Goal: Navigation & Orientation: Find specific page/section

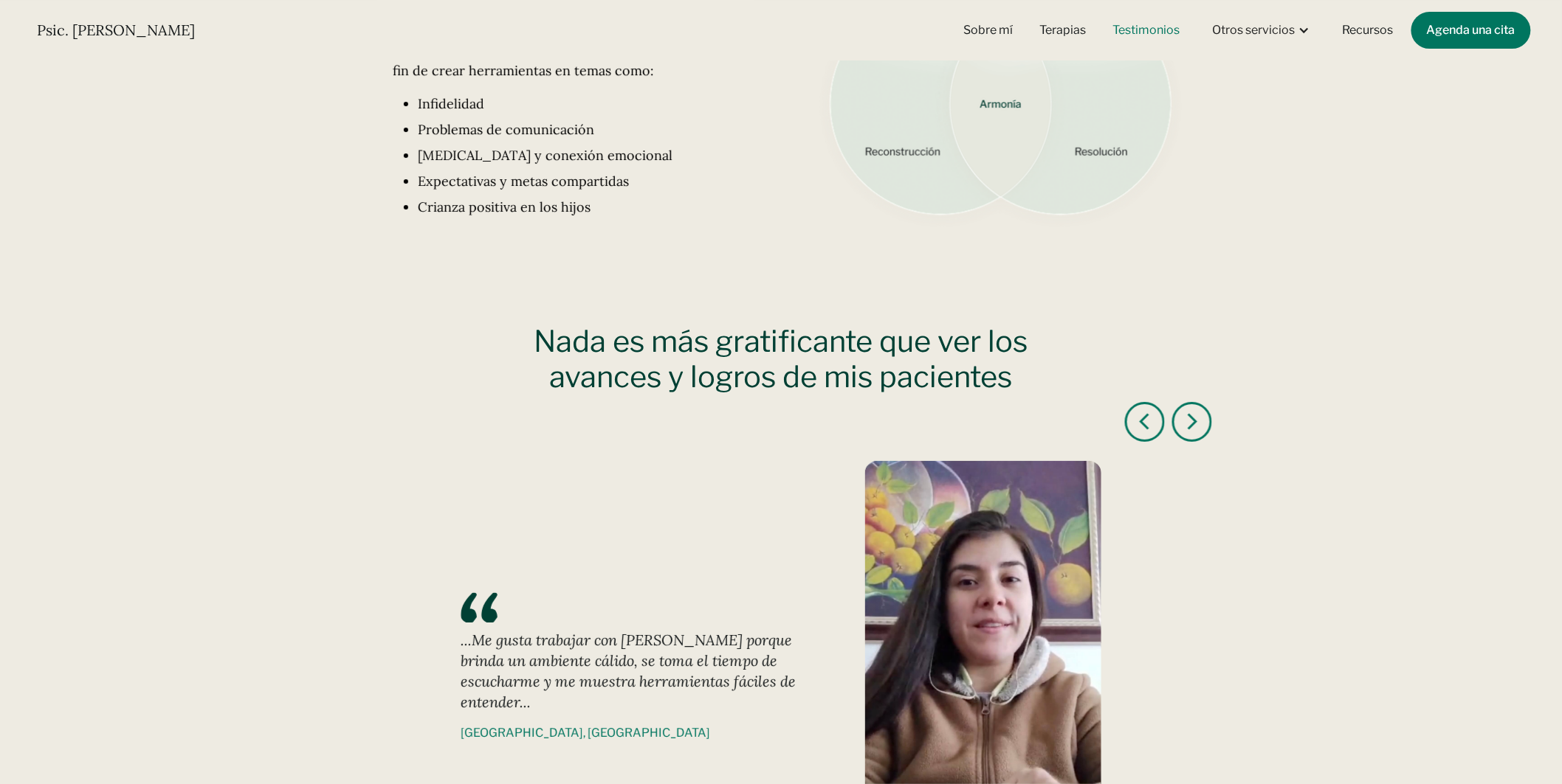
scroll to position [2269, 0]
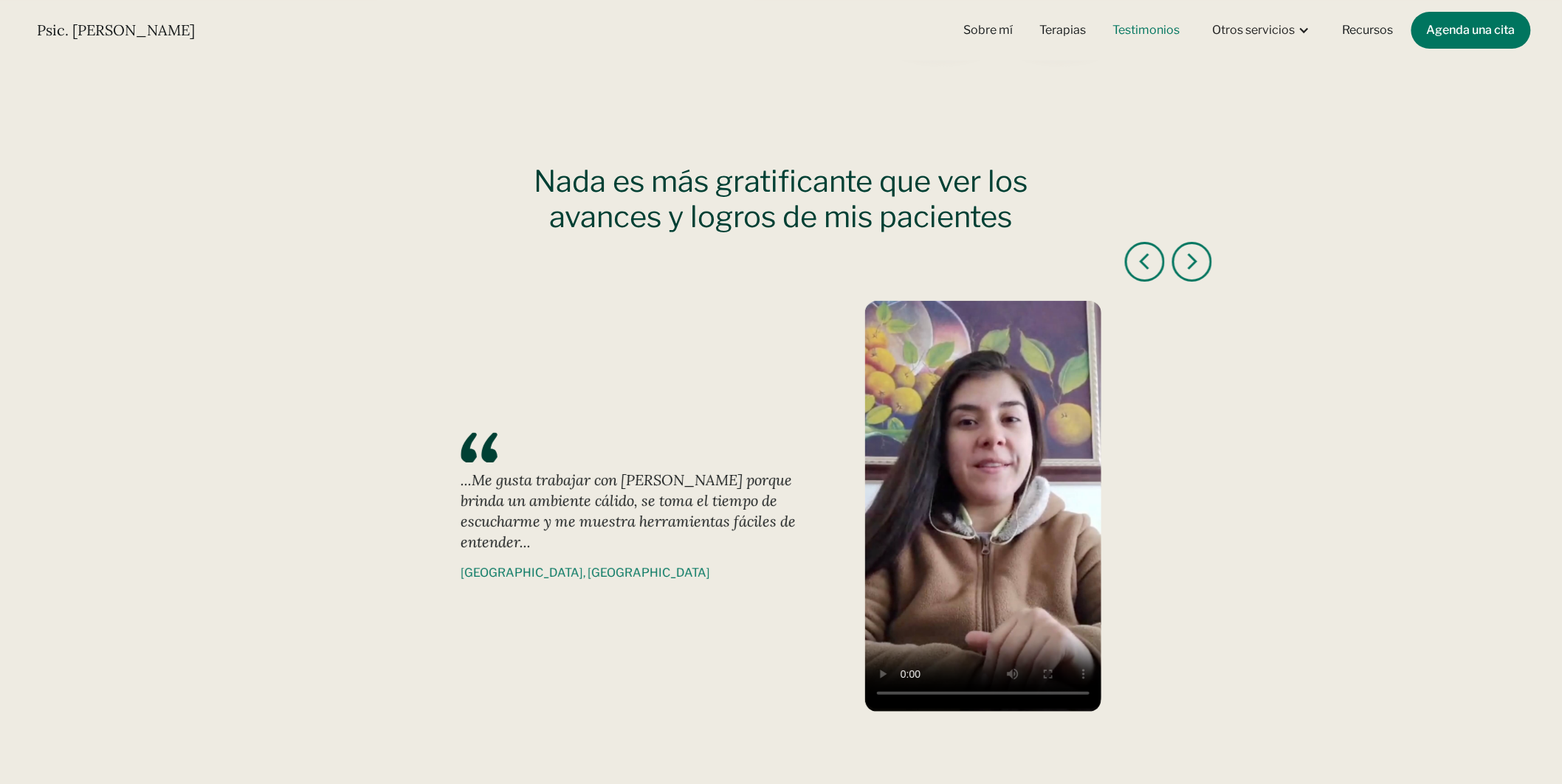
click at [1189, 273] on div "next slide" at bounding box center [1192, 261] width 40 height 40
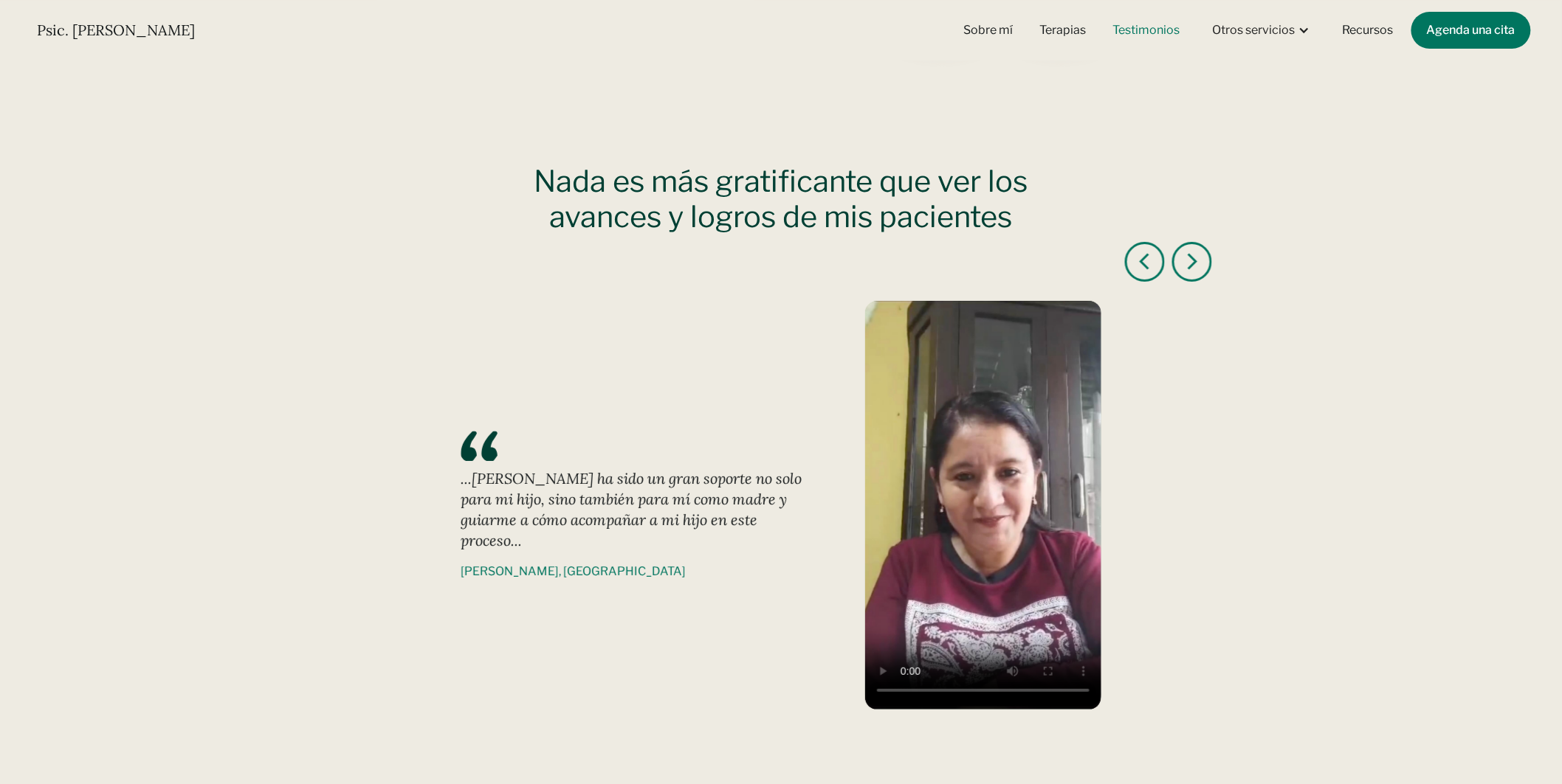
click at [975, 536] on video "2 of 6" at bounding box center [983, 504] width 237 height 406
click at [1193, 264] on div "next slide" at bounding box center [1192, 261] width 18 height 18
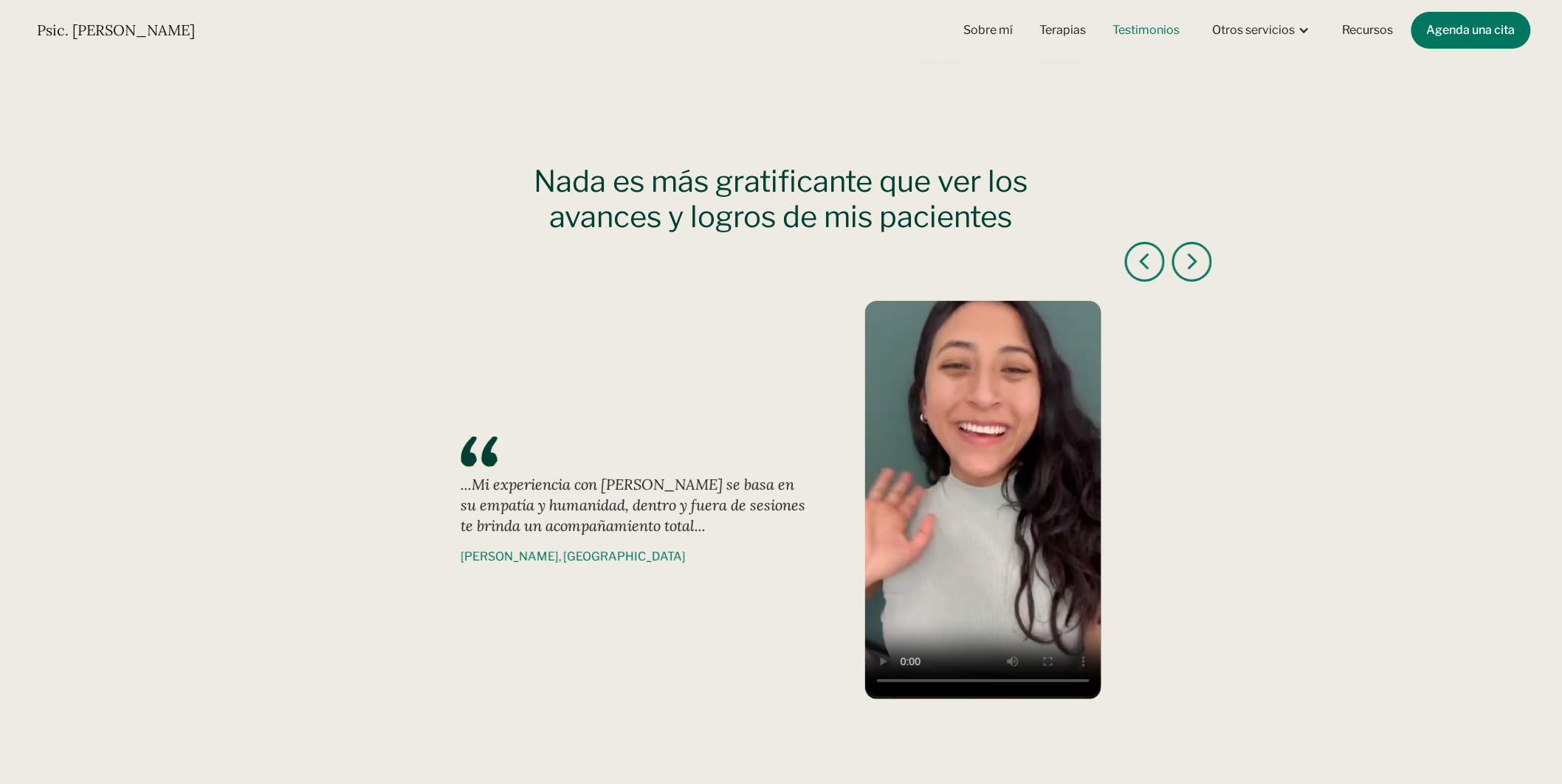
click at [1024, 463] on video "3 of 6" at bounding box center [983, 499] width 237 height 396
click at [1190, 273] on div "next slide" at bounding box center [1192, 261] width 40 height 40
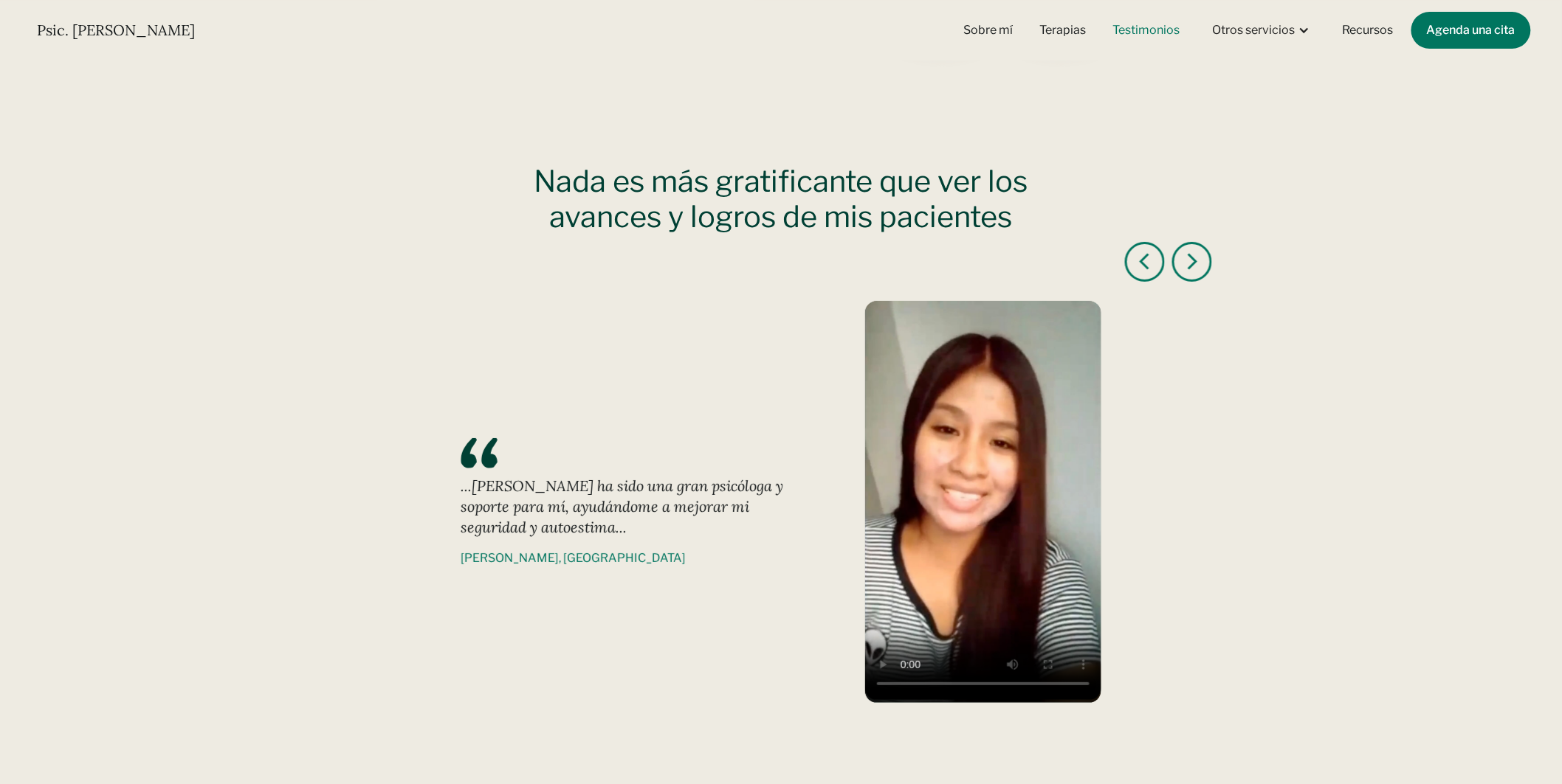
click at [962, 450] on video "4 of 6" at bounding box center [983, 500] width 237 height 399
click at [1191, 266] on div "next slide" at bounding box center [1192, 261] width 18 height 18
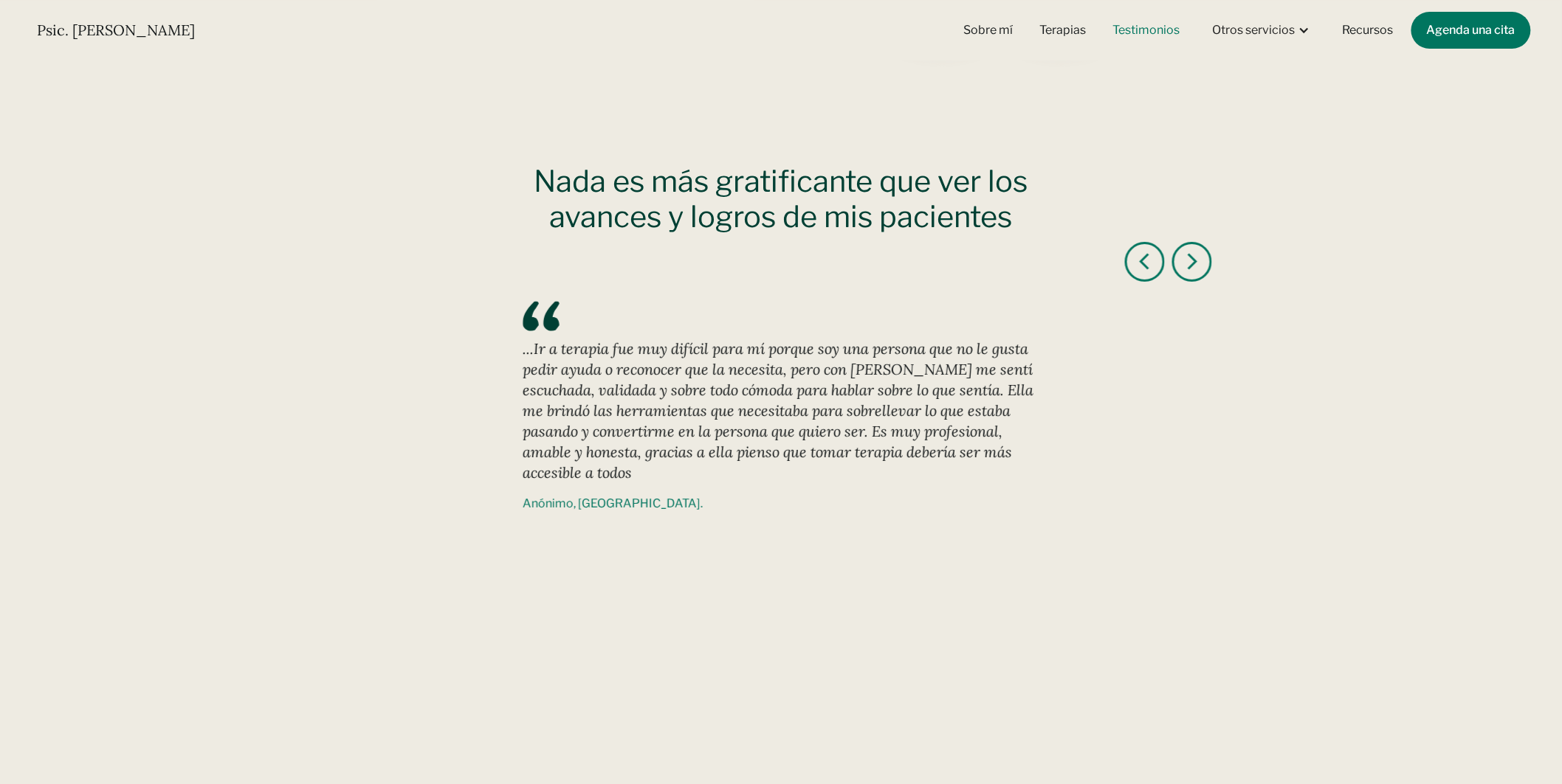
click at [1191, 266] on div "next slide" at bounding box center [1192, 261] width 18 height 18
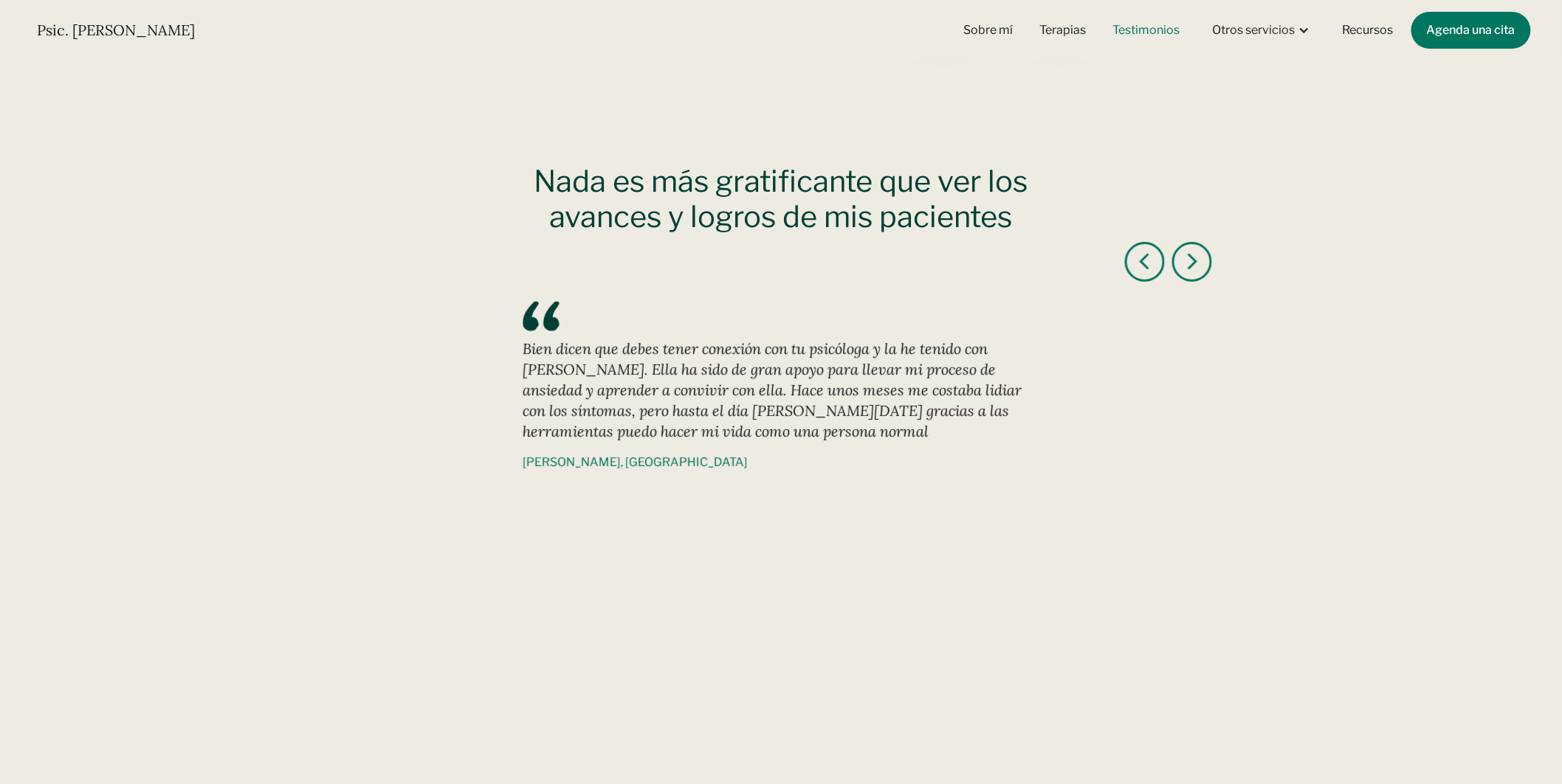
click at [1191, 266] on div "next slide" at bounding box center [1192, 261] width 18 height 18
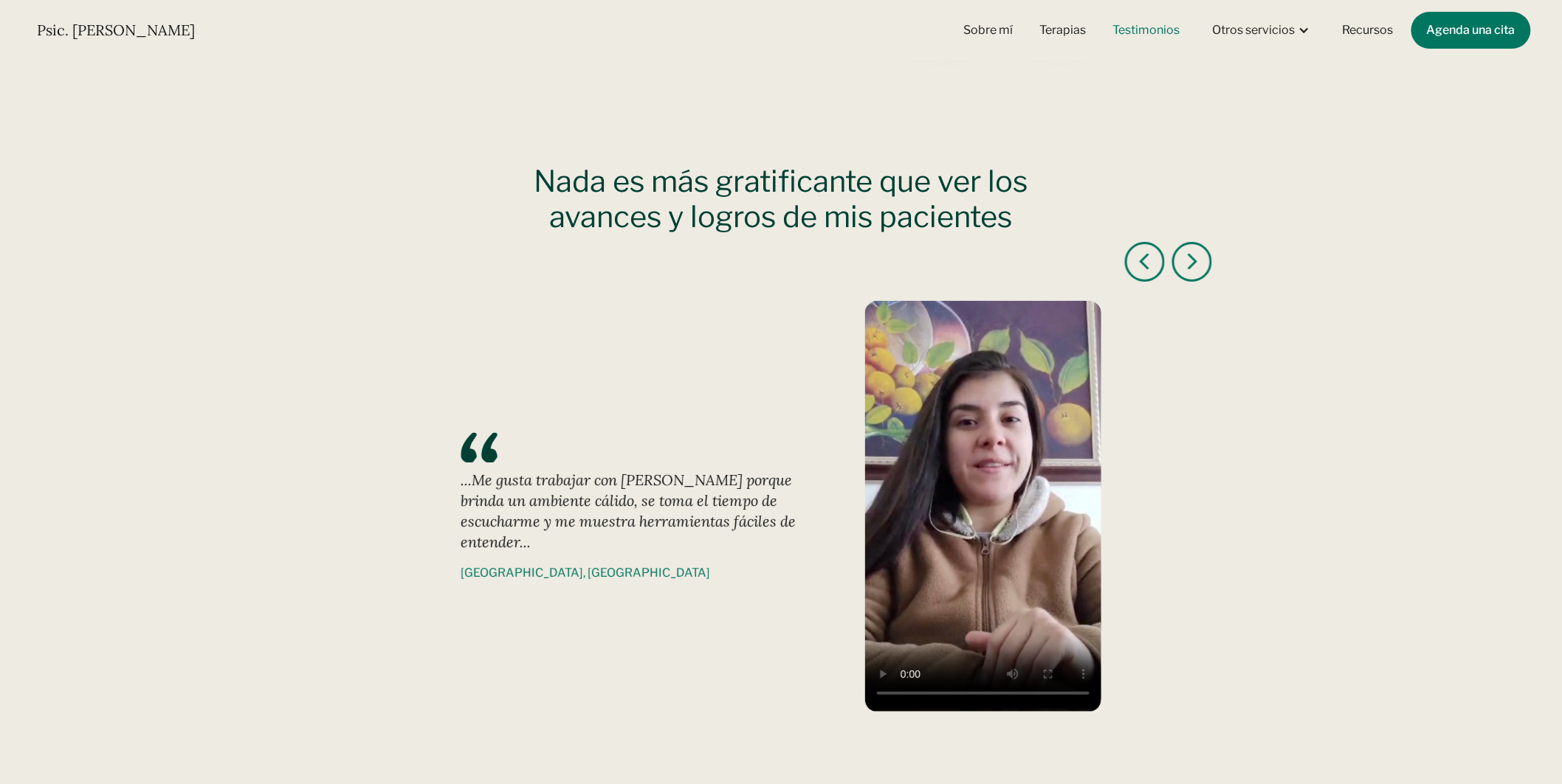
click at [1191, 266] on div "next slide" at bounding box center [1192, 261] width 18 height 18
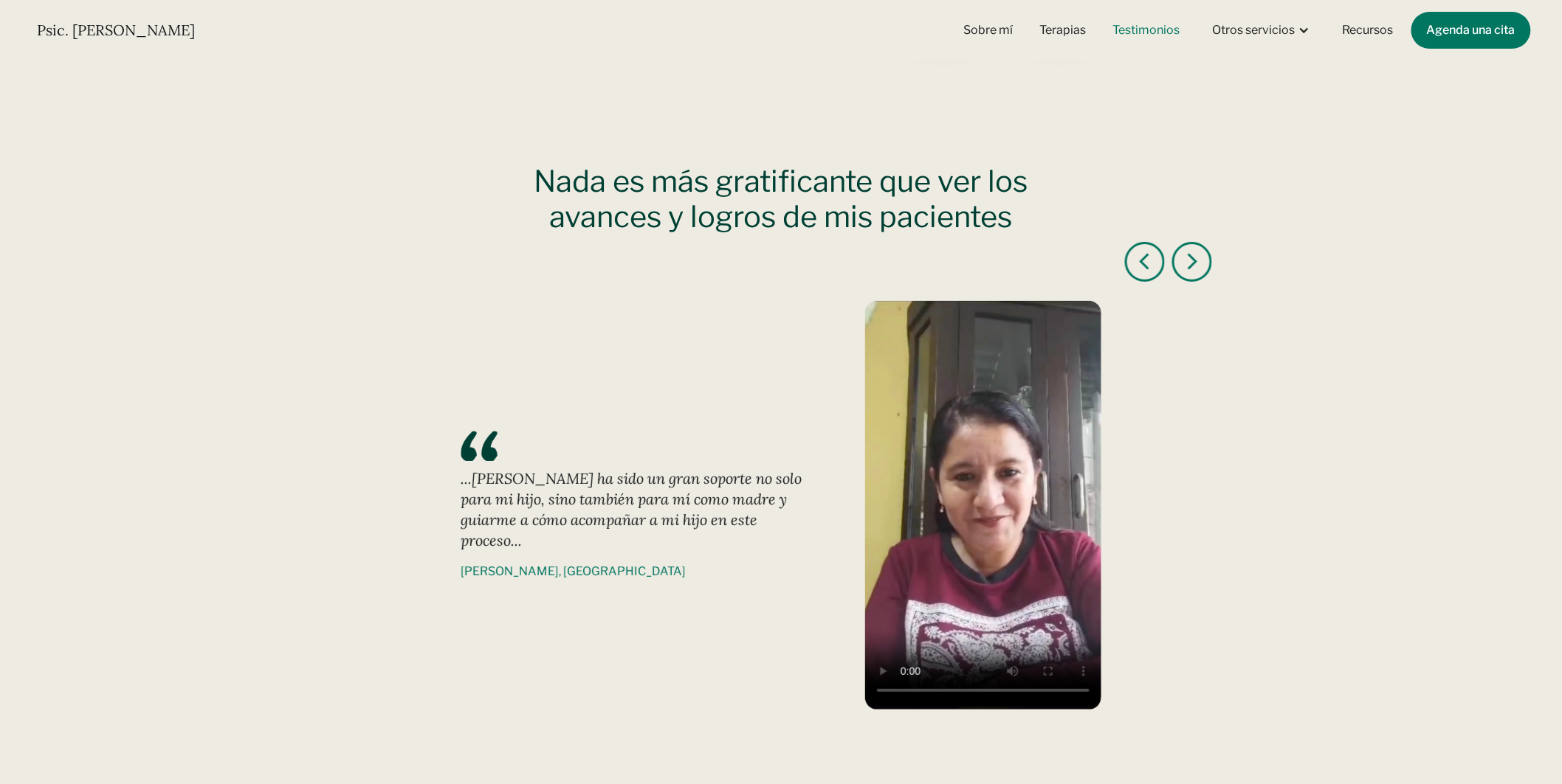
click at [1191, 266] on div "next slide" at bounding box center [1192, 261] width 18 height 18
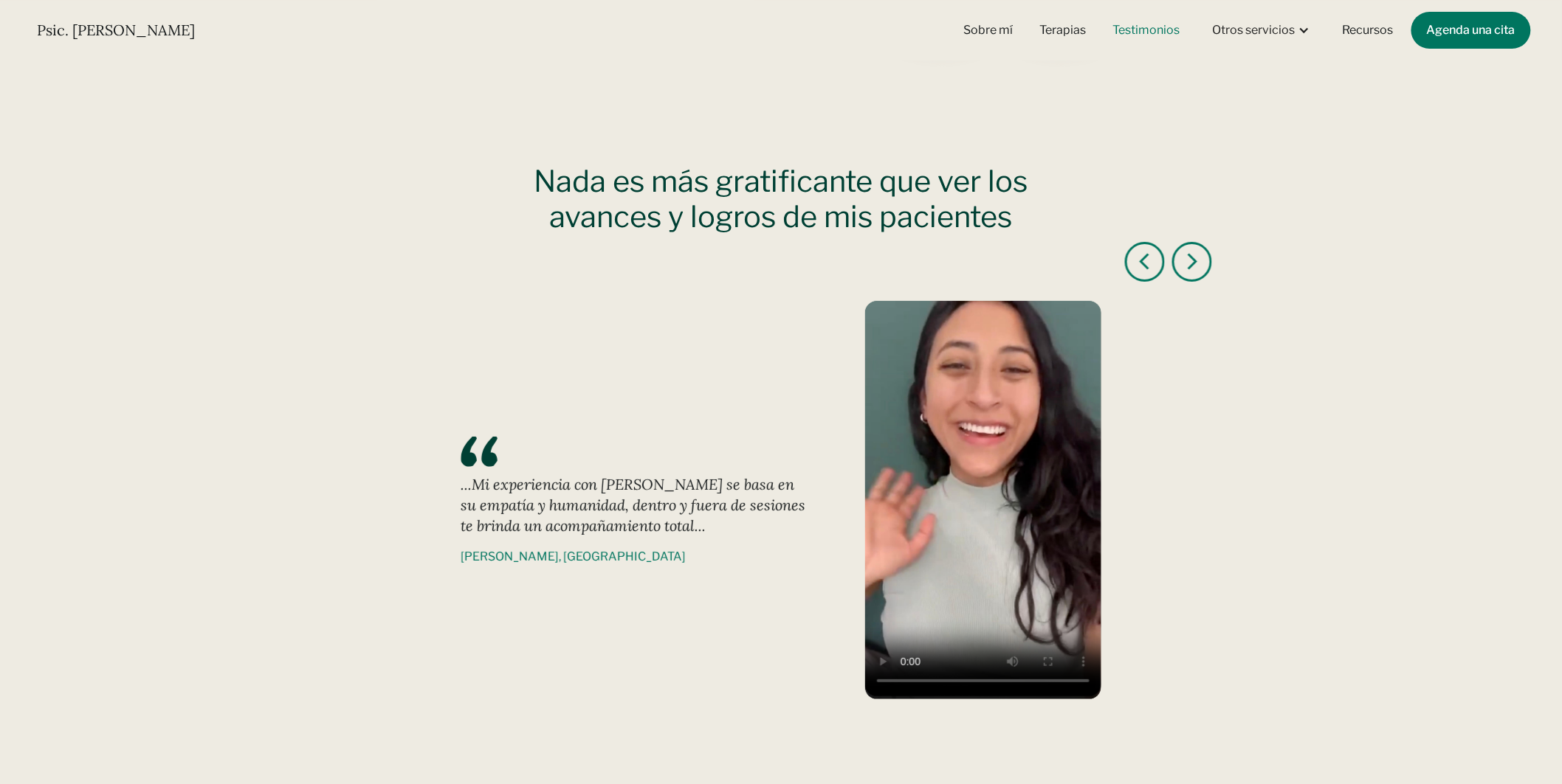
click at [1191, 266] on div "next slide" at bounding box center [1192, 261] width 18 height 18
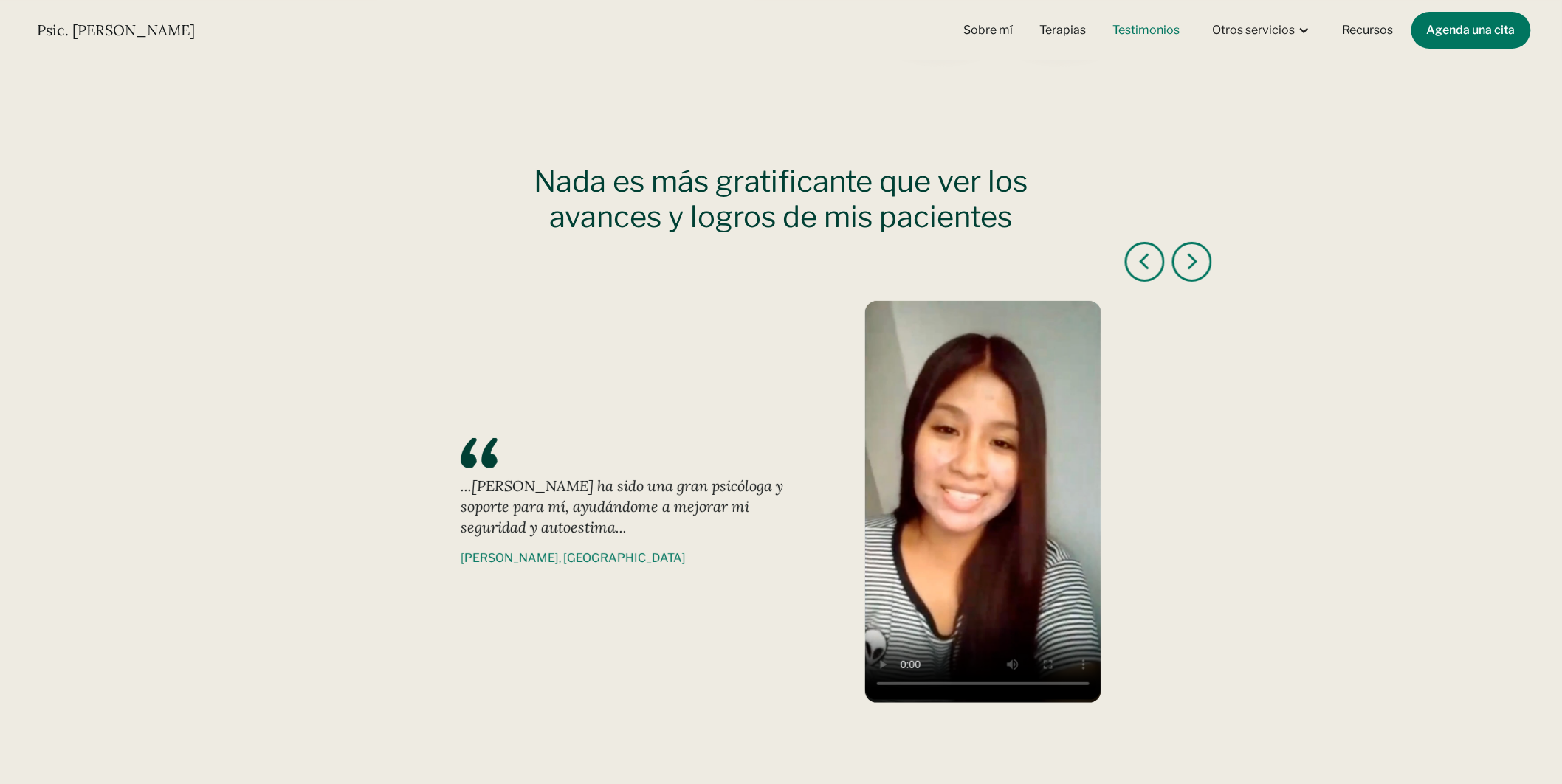
click at [1191, 266] on div "next slide" at bounding box center [1192, 261] width 18 height 18
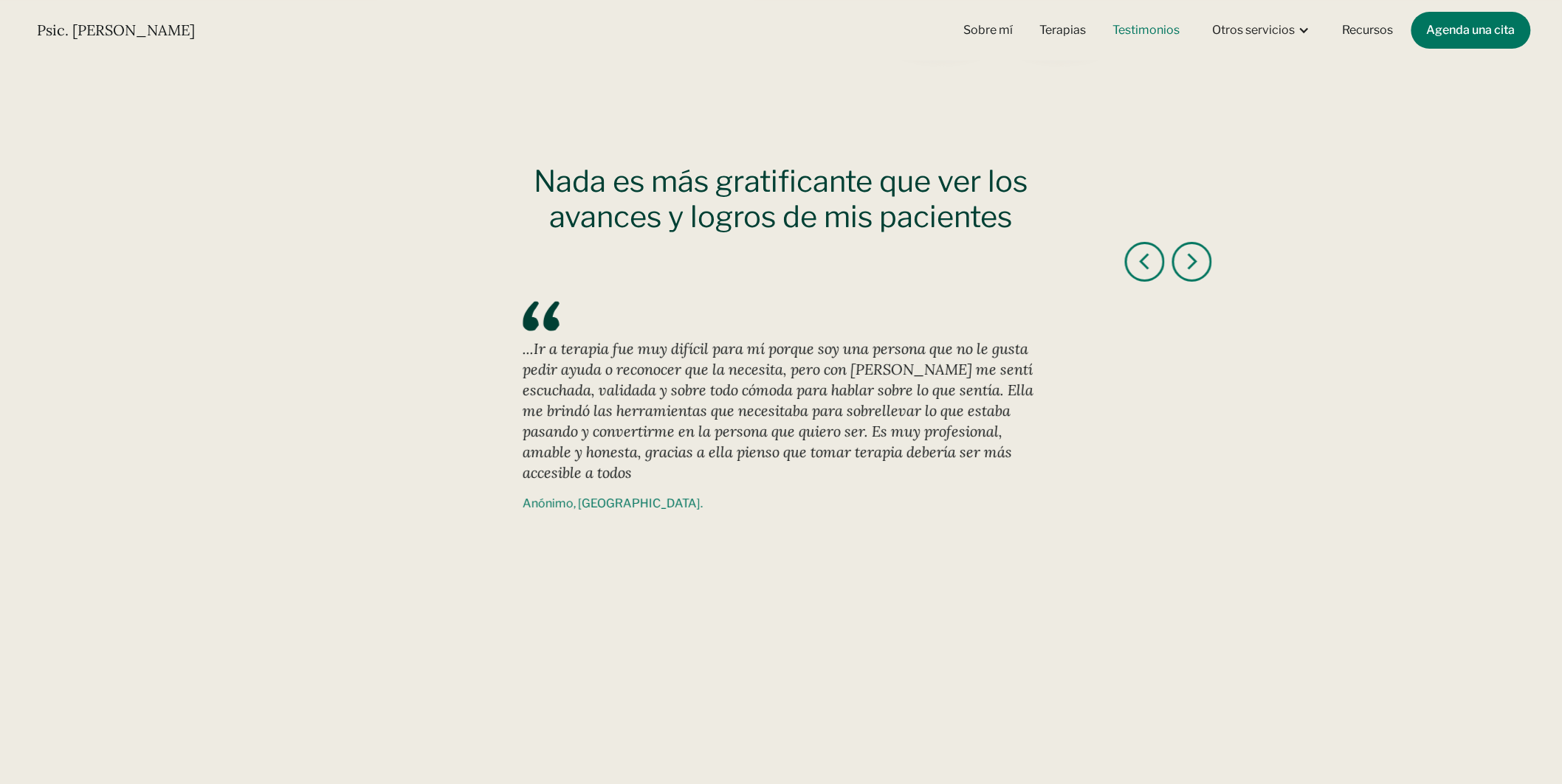
click at [1125, 29] on link "Testimonios" at bounding box center [1147, 30] width 85 height 33
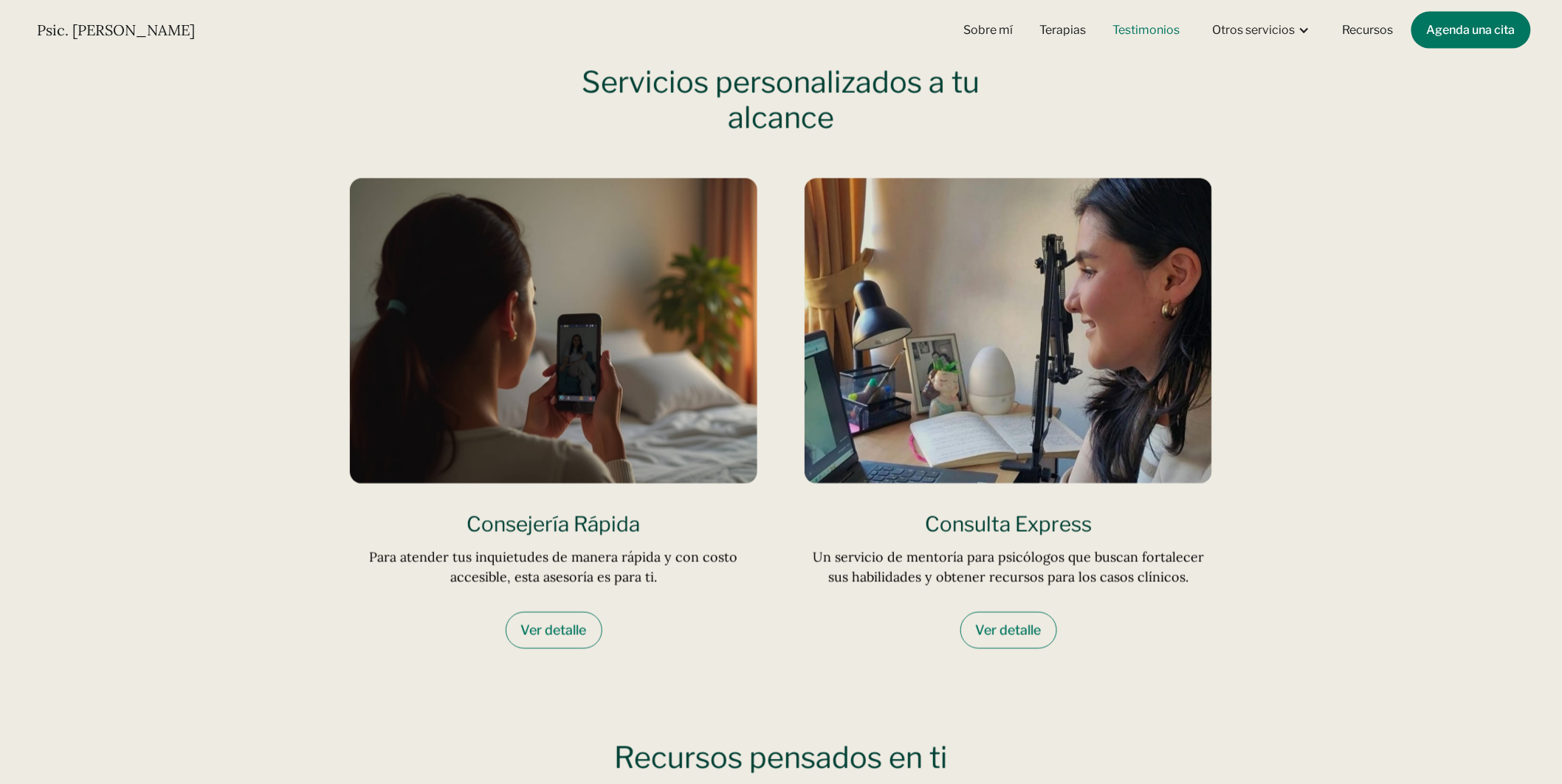
scroll to position [3535, 0]
